Goal: Learn about a topic

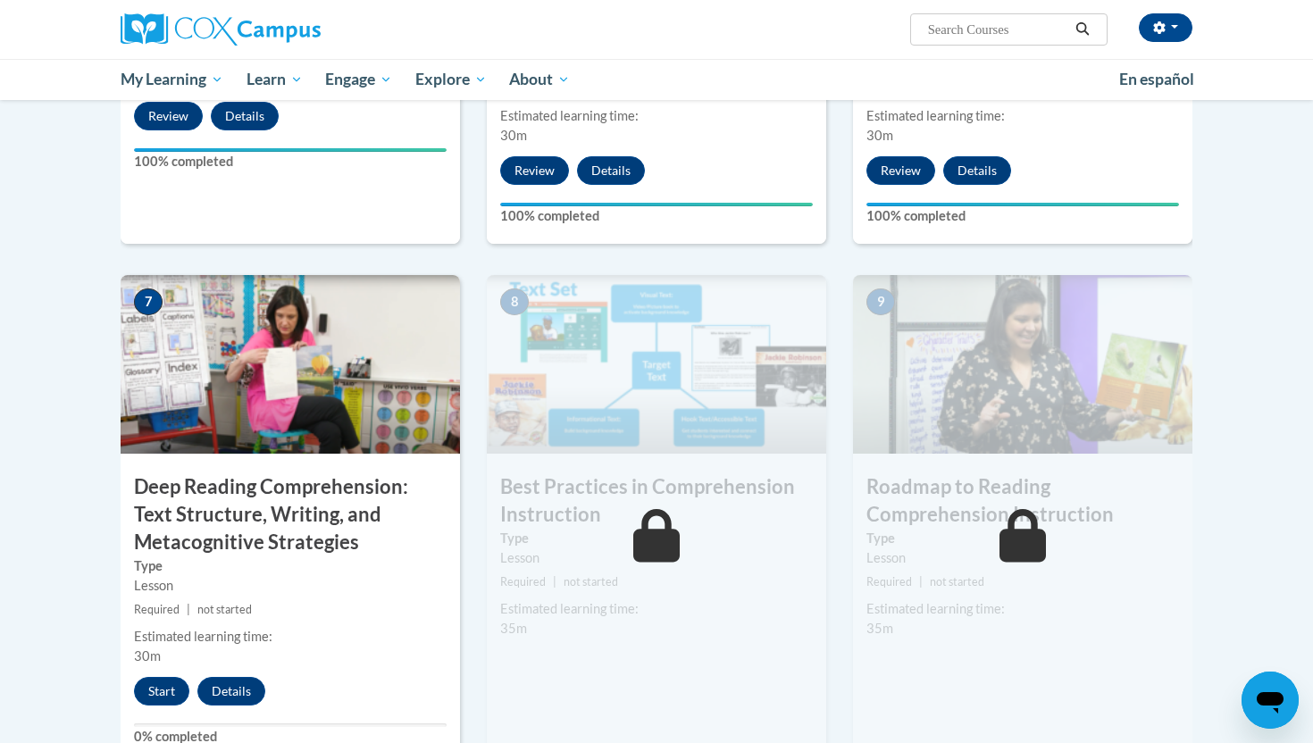
scroll to position [1179, 0]
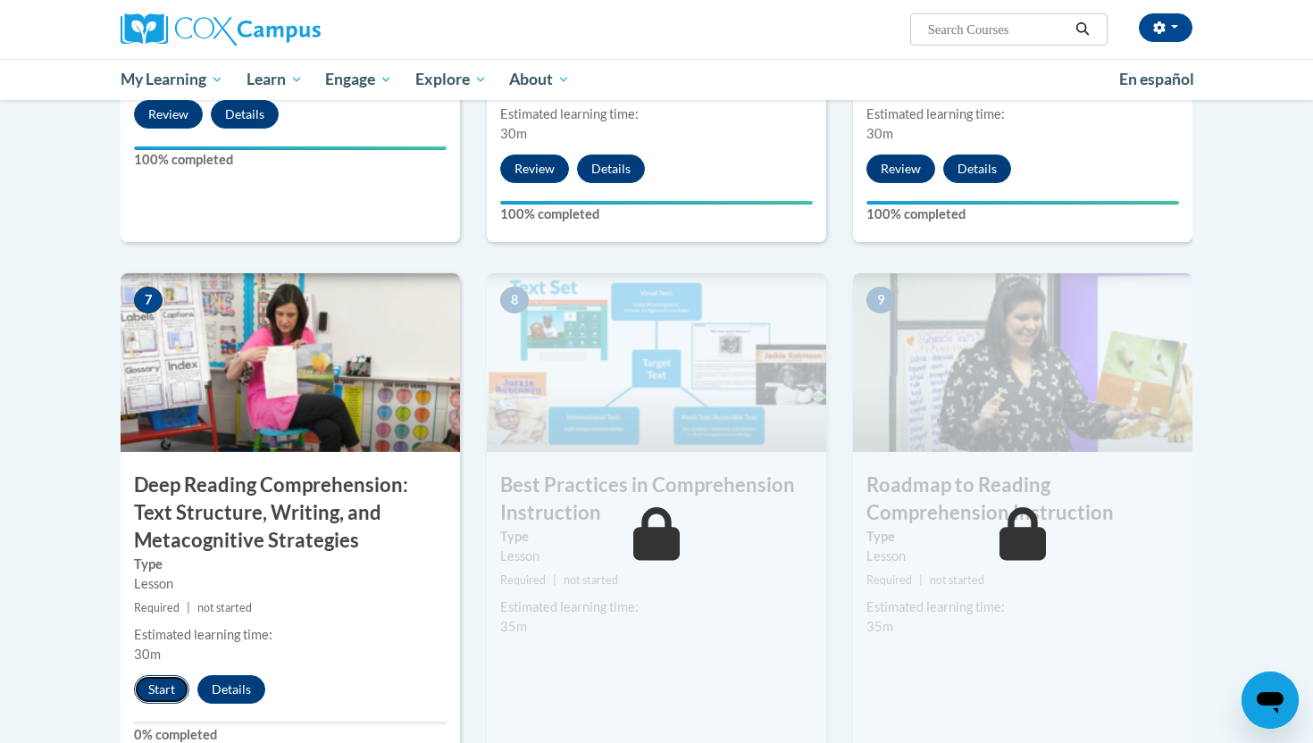
click at [138, 682] on button "Start" at bounding box center [161, 689] width 55 height 29
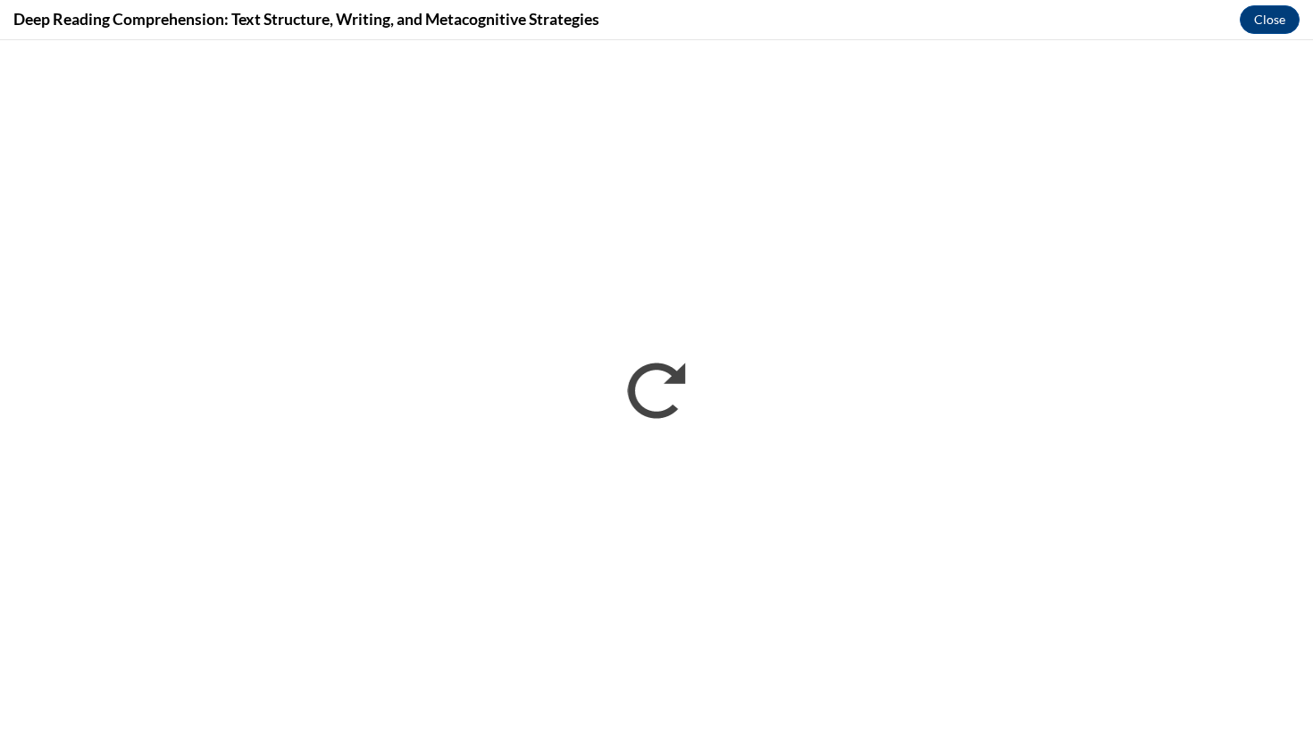
scroll to position [0, 0]
